Goal: Transaction & Acquisition: Download file/media

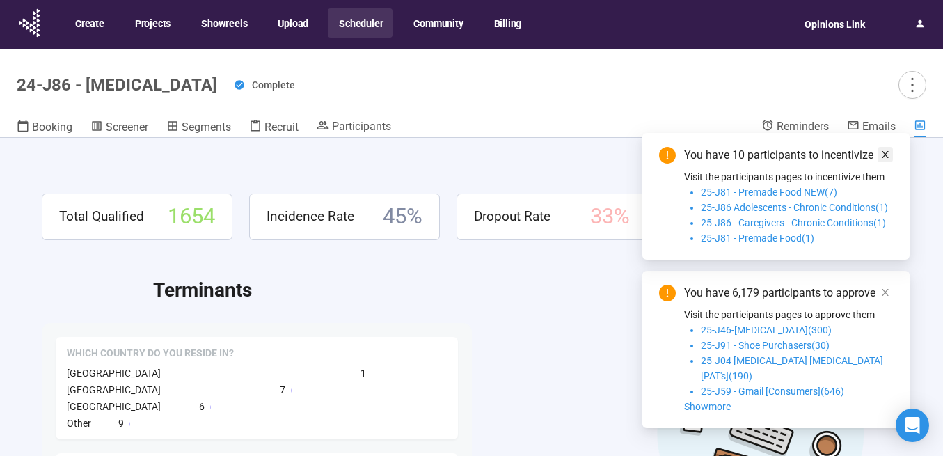
click at [887, 159] on icon "close" at bounding box center [885, 155] width 10 height 10
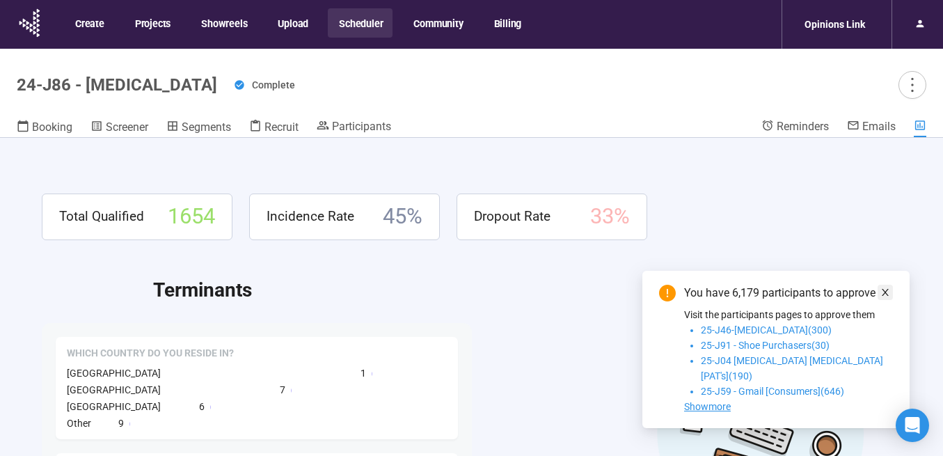
click at [883, 297] on icon "close" at bounding box center [885, 292] width 10 height 10
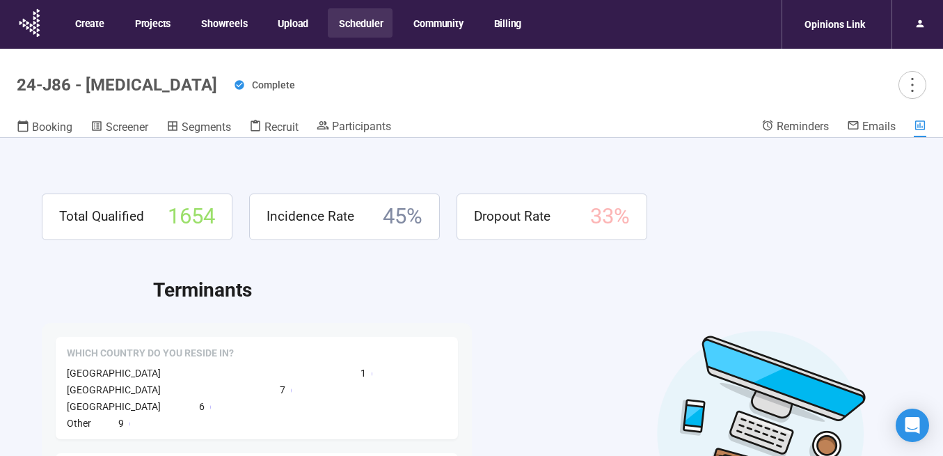
click at [353, 26] on button "Scheduler" at bounding box center [360, 22] width 65 height 29
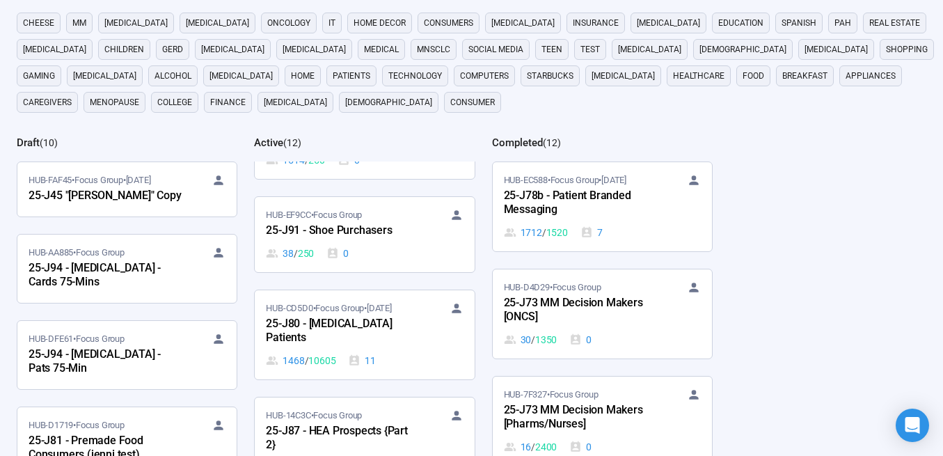
scroll to position [726, 0]
click at [346, 236] on div "25-J91 - Shoe Purchasers" at bounding box center [342, 230] width 153 height 18
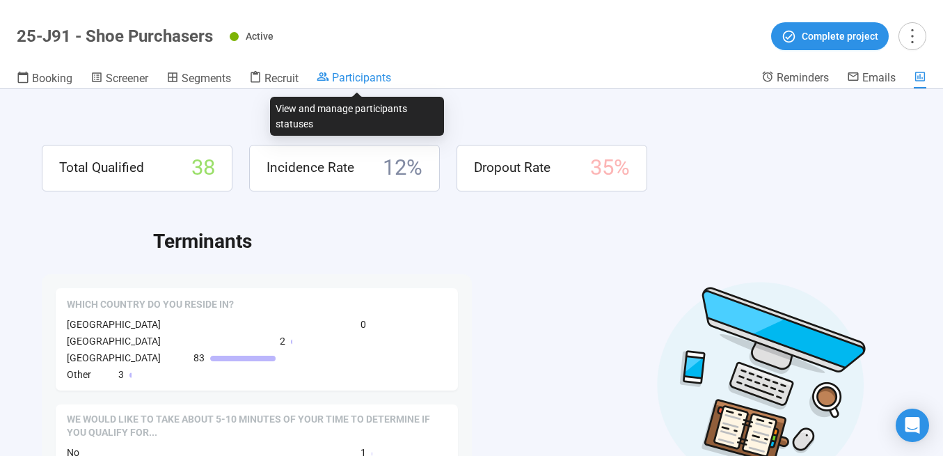
click at [370, 72] on span "Participants" at bounding box center [361, 77] width 59 height 13
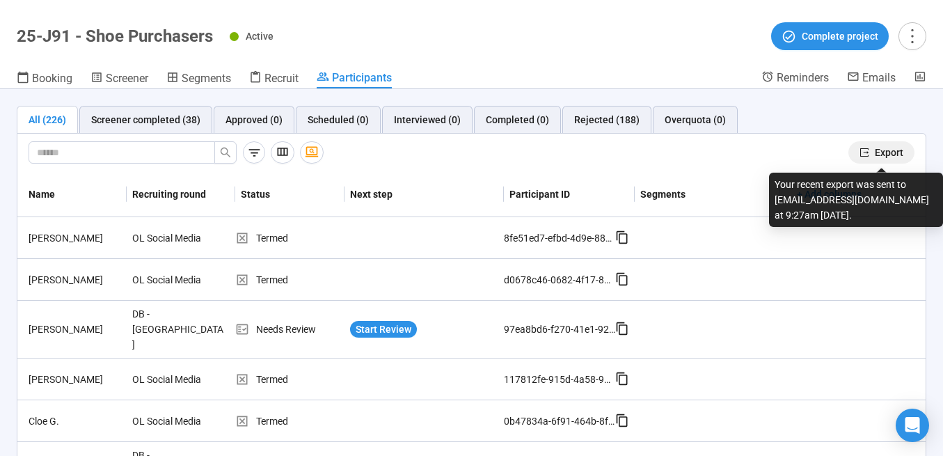
click at [882, 150] on span "Export" at bounding box center [889, 152] width 29 height 15
